Goal: Navigation & Orientation: Find specific page/section

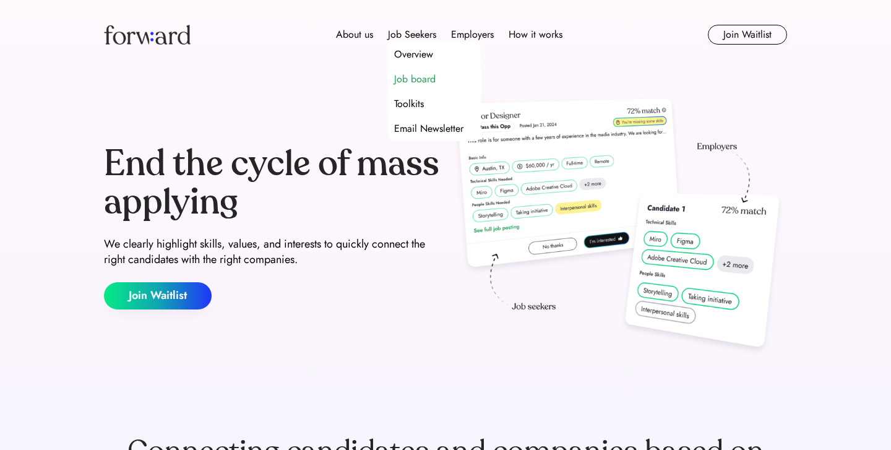
click at [409, 80] on div "Job board" at bounding box center [414, 79] width 41 height 15
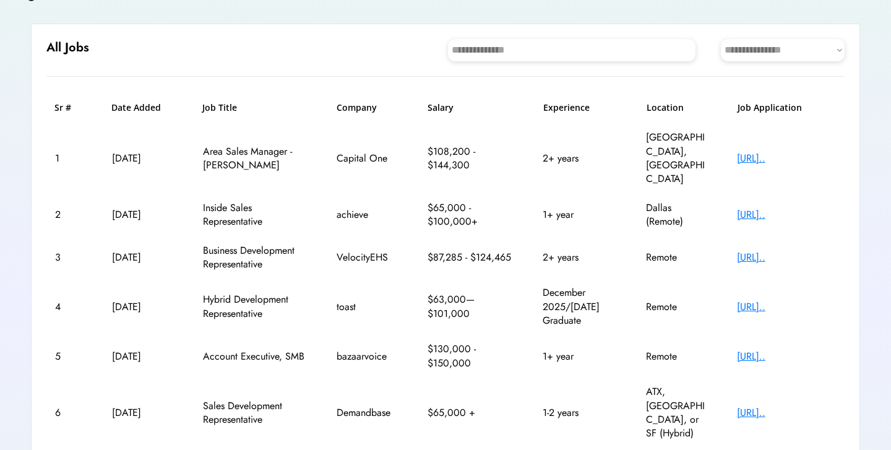
scroll to position [111, 0]
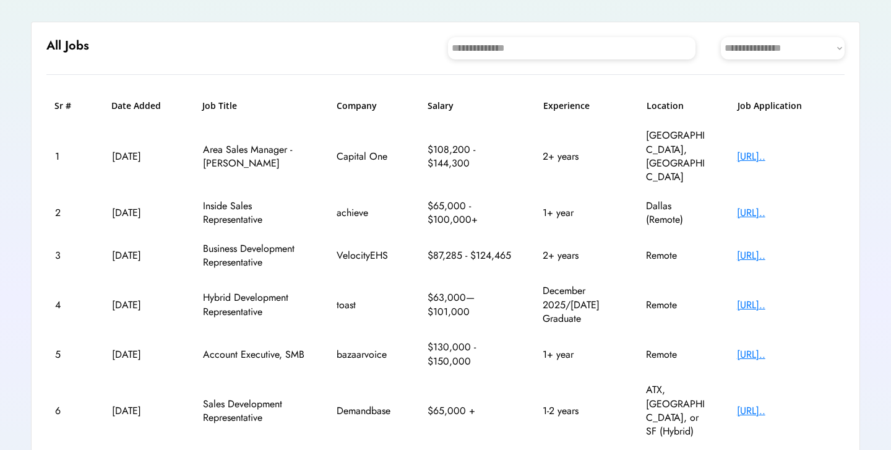
click at [761, 206] on div "[URL].." at bounding box center [786, 213] width 99 height 14
click at [782, 348] on div "[URL].." at bounding box center [786, 355] width 99 height 14
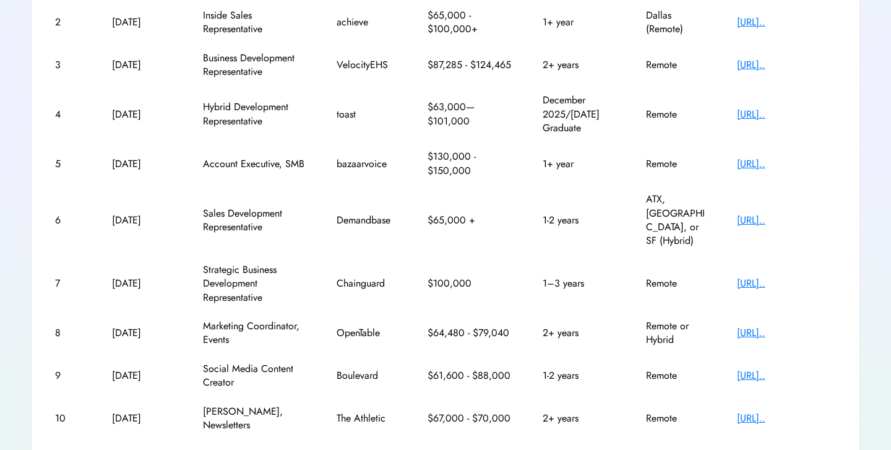
scroll to position [304, 0]
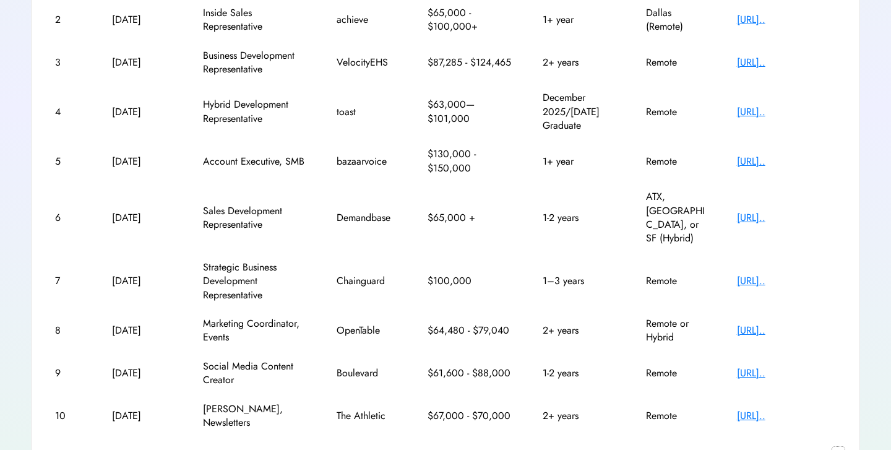
click at [837, 447] on text "chevron_right" at bounding box center [839, 453] width 12 height 12
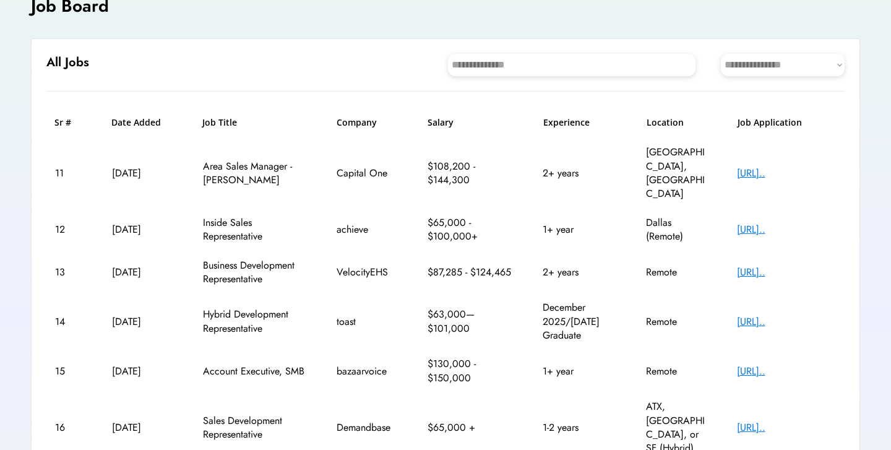
scroll to position [79, 0]
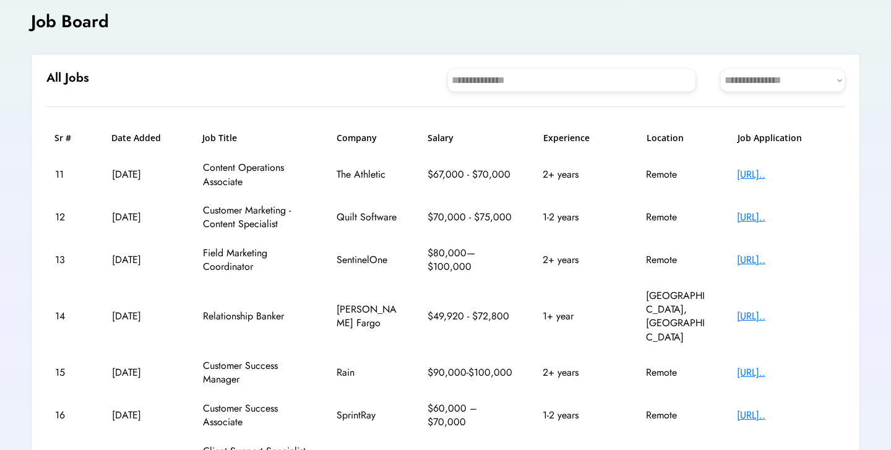
click at [788, 175] on div "[URL].." at bounding box center [786, 175] width 99 height 14
click at [750, 449] on div "[URL].." at bounding box center [786, 458] width 99 height 14
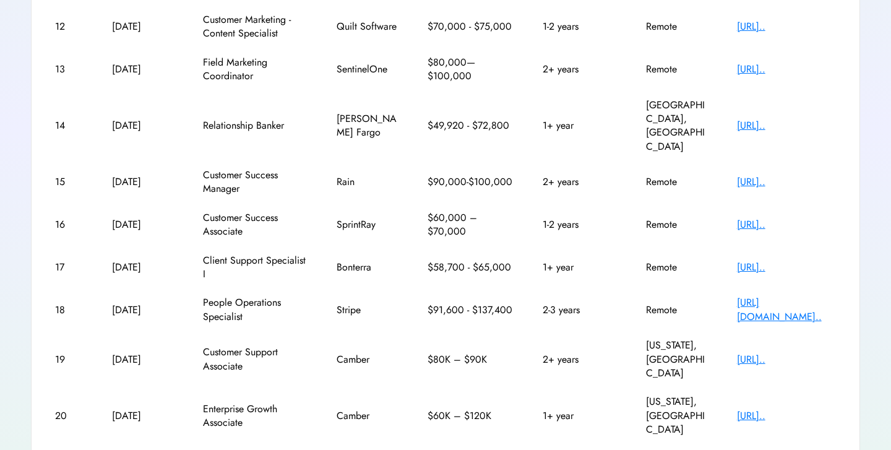
scroll to position [277, 0]
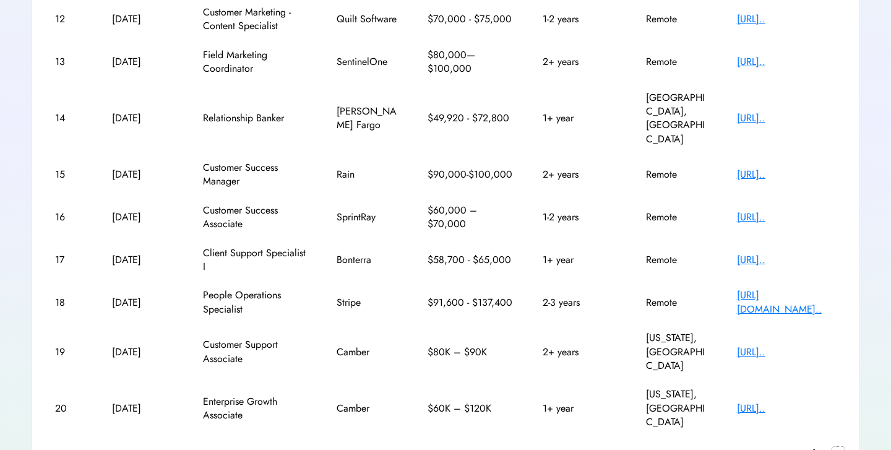
click at [840, 447] on text "chevron_right" at bounding box center [839, 453] width 12 height 12
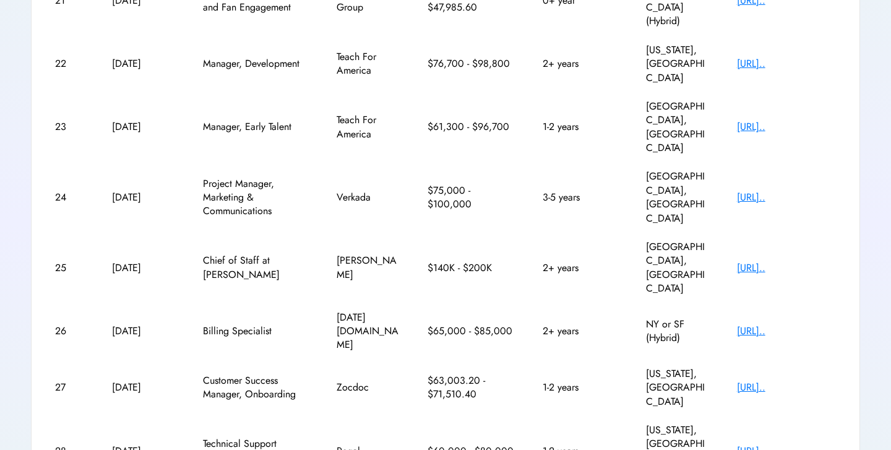
scroll to position [304, 0]
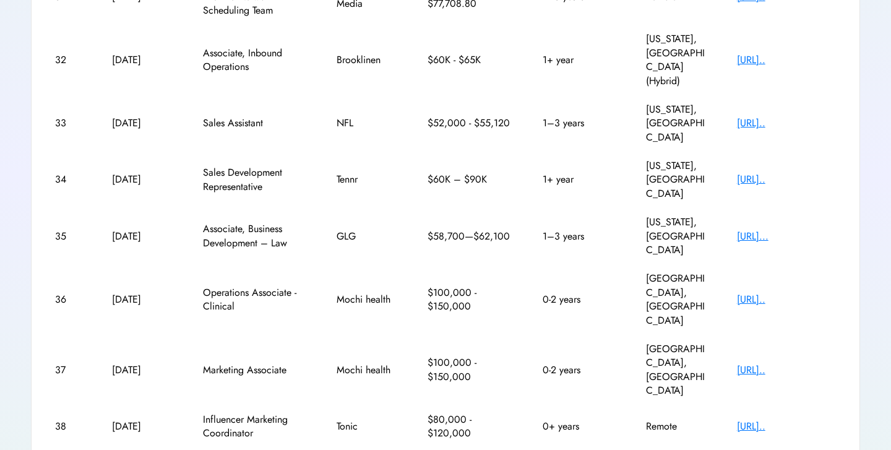
scroll to position [287, 0]
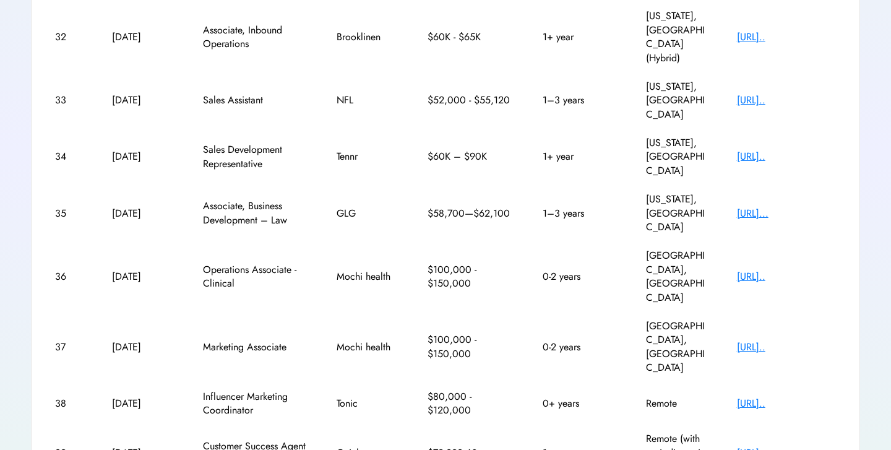
click at [782, 397] on div "[URL].." at bounding box center [786, 404] width 99 height 14
